Goal: Transaction & Acquisition: Purchase product/service

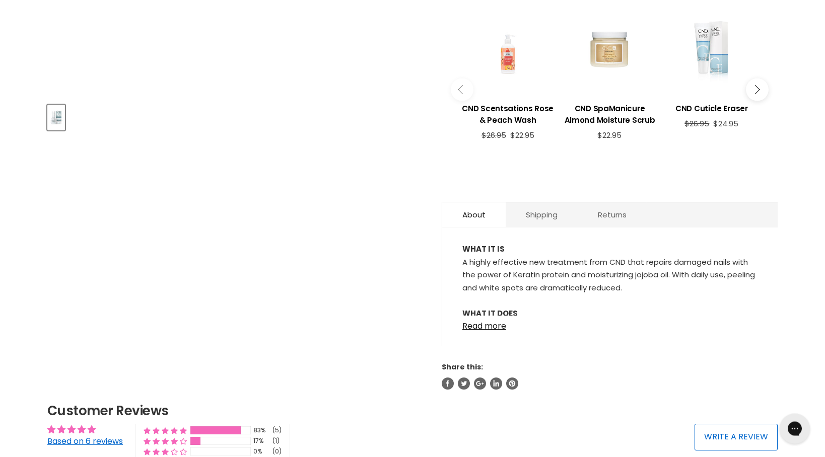
scroll to position [411, 0]
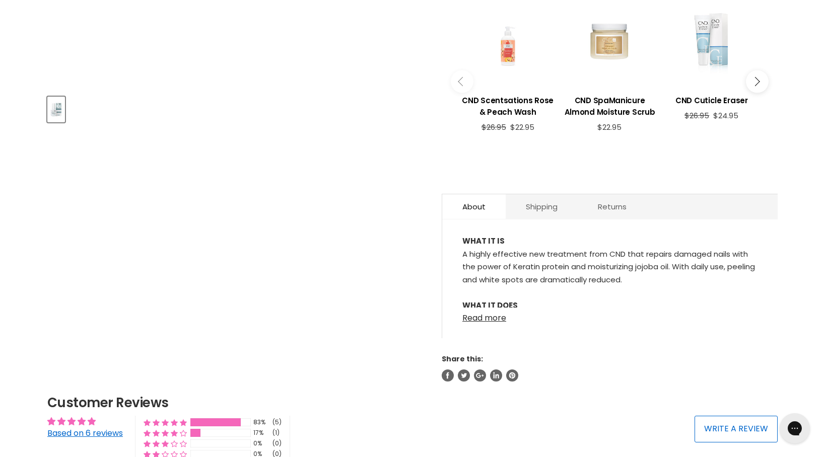
click at [501, 310] on link "Read more" at bounding box center [609, 315] width 295 height 15
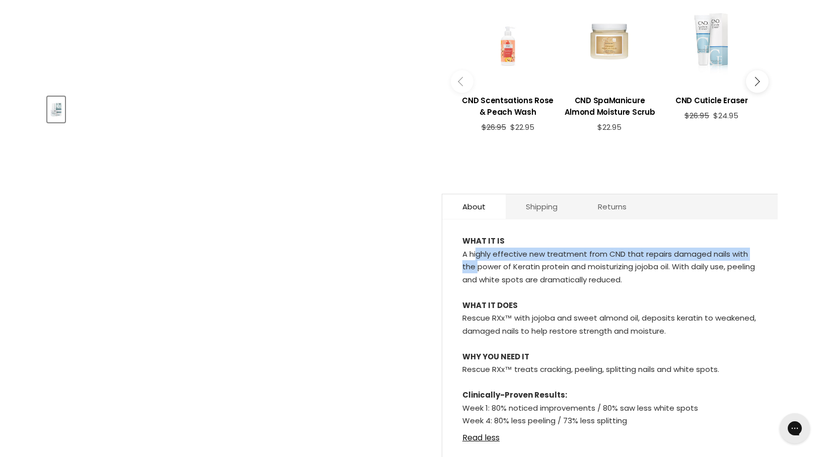
click at [475, 241] on div "WHAT IT IS A highly effective new treatment from CND that repairs damaged nails…" at bounding box center [609, 331] width 295 height 193
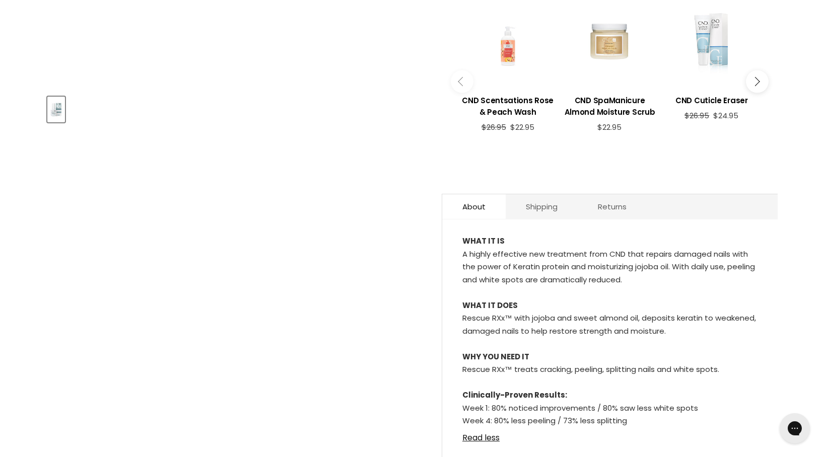
drag, startPoint x: 479, startPoint y: 254, endPoint x: 473, endPoint y: 239, distance: 16.7
click at [479, 258] on div "WHAT IT IS A highly effective new treatment from CND that repairs damaged nails…" at bounding box center [609, 331] width 295 height 193
click at [454, 247] on div "WHAT IT IS A highly effective new treatment from CND that repairs damaged nails…" at bounding box center [609, 344] width 335 height 228
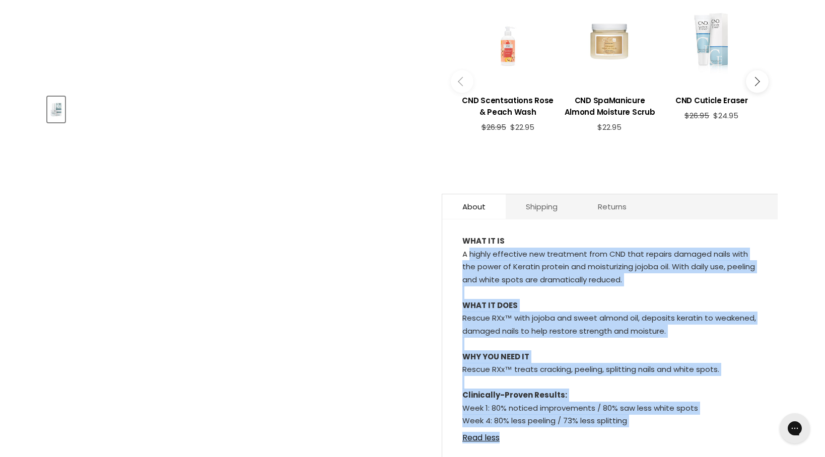
drag, startPoint x: 465, startPoint y: 246, endPoint x: 661, endPoint y: 430, distance: 269.0
click at [661, 428] on div "WHAT IT IS A highly effective new treatment from CND that repairs damaged nails…" at bounding box center [609, 331] width 295 height 193
copy div "highly effective new treatment from CND that repairs damaged nails with the pow…"
click at [667, 289] on div "WHAT IT IS A highly effective new treatment from CND that repairs damaged nails…" at bounding box center [609, 331] width 295 height 193
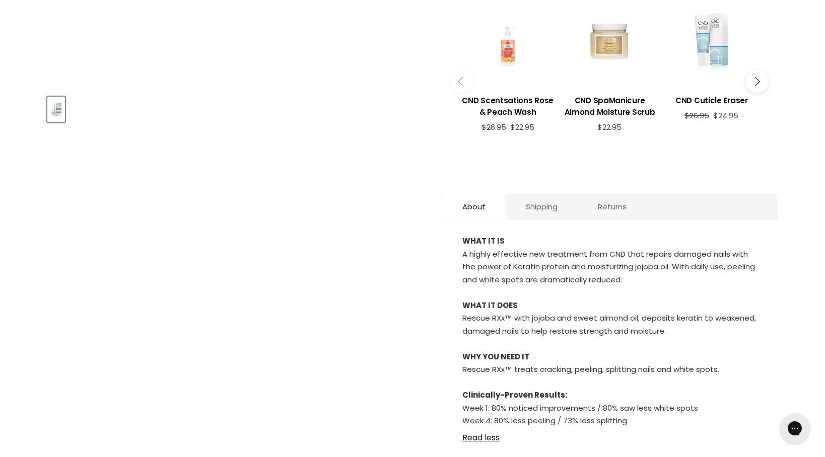
scroll to position [0, 0]
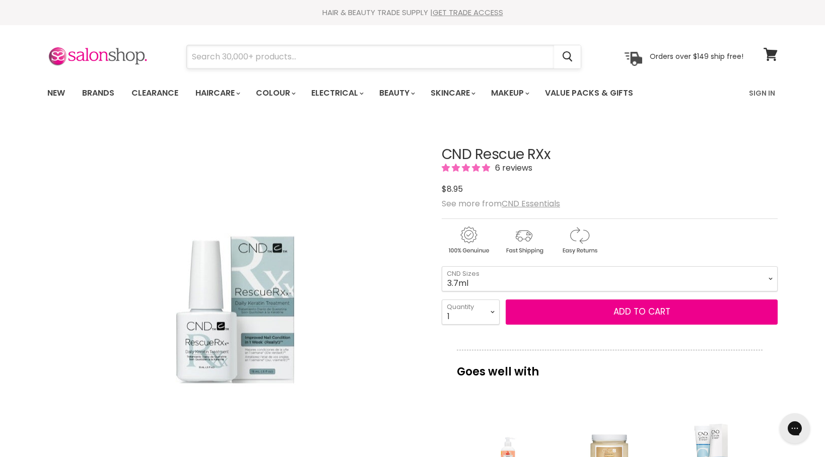
drag, startPoint x: 315, startPoint y: 60, endPoint x: 254, endPoint y: 65, distance: 61.2
click at [254, 65] on input "Search" at bounding box center [370, 56] width 367 height 23
drag, startPoint x: 302, startPoint y: 60, endPoint x: 228, endPoint y: 61, distance: 74.0
click at [228, 61] on input "Search" at bounding box center [370, 56] width 367 height 23
paste input "Dermelect Luminous Nail Brightening Treatment"
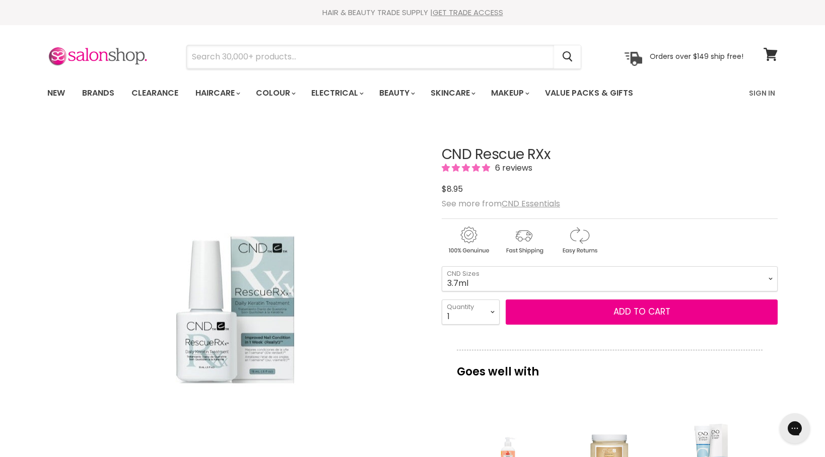
type input "Dermelect Luminous Nail Brightening Treatment"
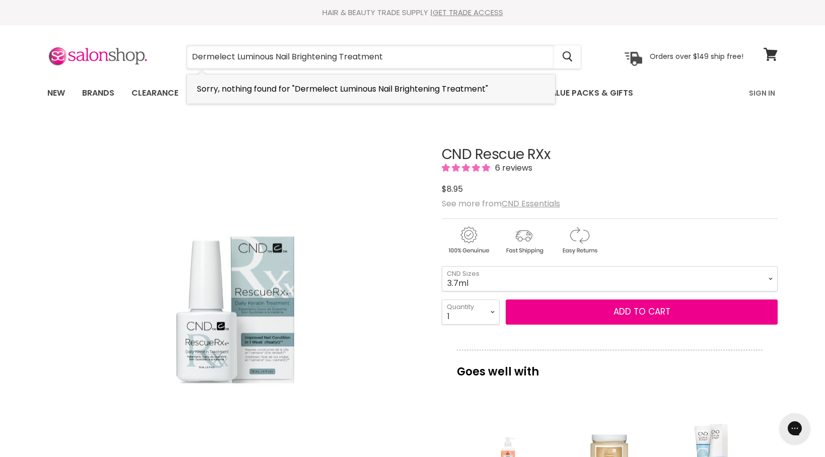
click at [492, 90] on li "Sorry, nothing found for "Dermelect Luminous Nail Brightening Treatment"" at bounding box center [371, 89] width 368 height 29
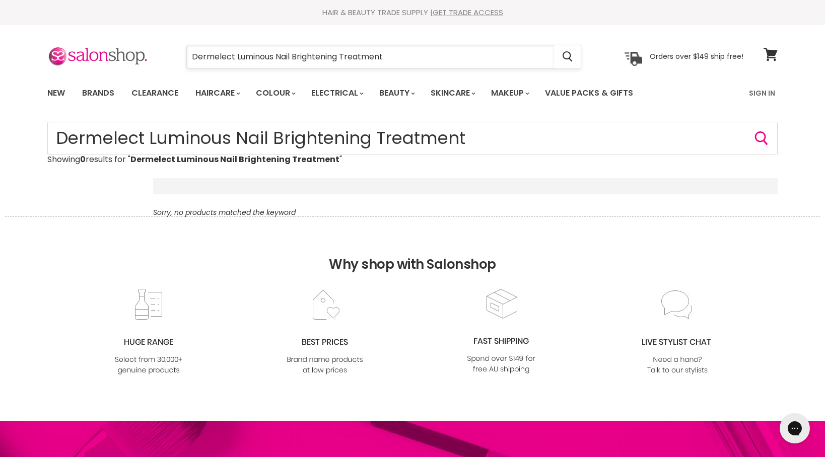
click at [404, 61] on input "Dermelect Luminous Nail Brightening Treatment" at bounding box center [370, 56] width 367 height 23
drag, startPoint x: 403, startPoint y: 51, endPoint x: 191, endPoint y: 60, distance: 212.7
click at [191, 60] on input "Dermelect Luminous Nail Brightening Treatment" at bounding box center [370, 56] width 367 height 23
paste input "Essie to the Rescue UV Gel Damage Repair, $12"
type input "Essie to the Rescue UV Gel Damage Repair, $12"
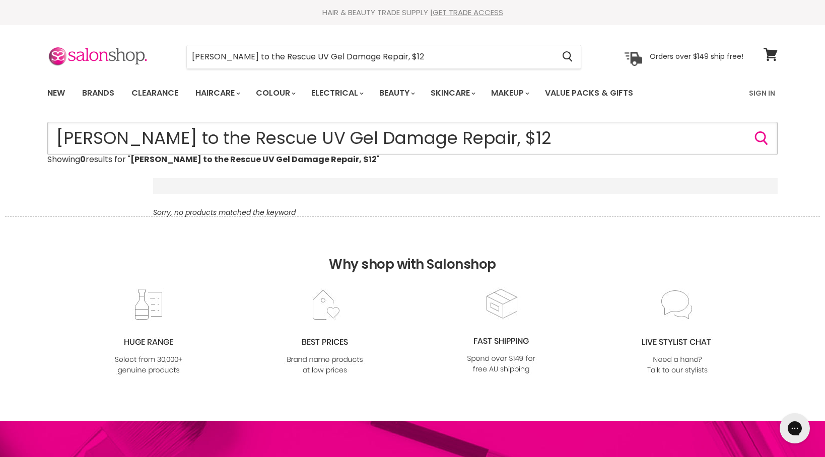
drag, startPoint x: 220, startPoint y: 142, endPoint x: 48, endPoint y: 142, distance: 171.2
click at [48, 142] on input "[PERSON_NAME] to the Rescue UV Gel Damage Repair, $12" at bounding box center [412, 138] width 730 height 33
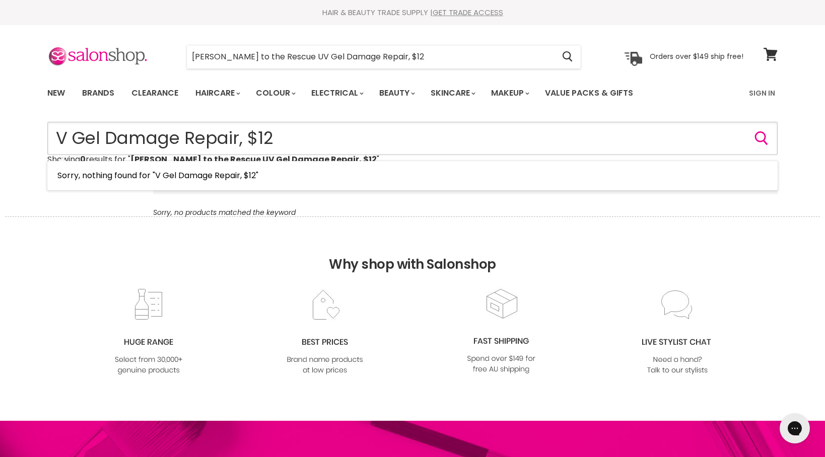
type input "UV Gel Damage Repair, $12"
